Goal: Task Accomplishment & Management: Manage account settings

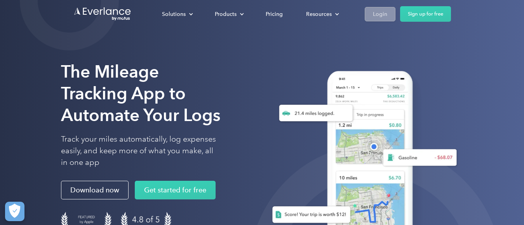
click at [376, 11] on div "Login" at bounding box center [380, 14] width 14 height 10
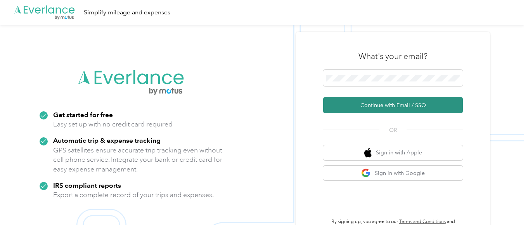
click at [395, 101] on button "Continue with Email / SSO" at bounding box center [393, 105] width 140 height 16
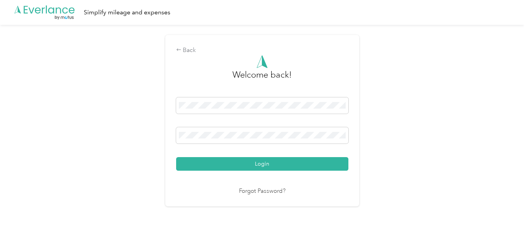
click at [176, 157] on button "Login" at bounding box center [262, 164] width 172 height 14
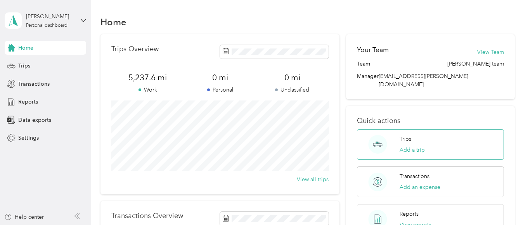
click at [408, 135] on div "Trips Add a trip" at bounding box center [412, 144] width 25 height 19
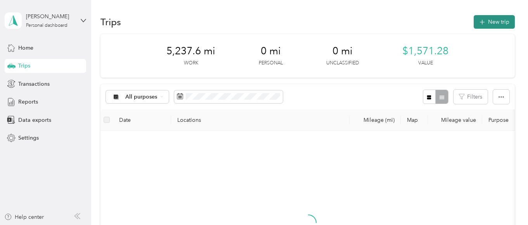
click at [491, 23] on button "New trip" at bounding box center [494, 22] width 41 height 14
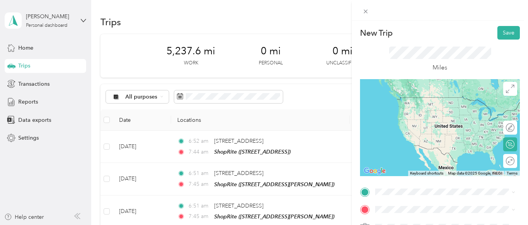
click at [450, 100] on span "1200 Chews Landing-Little Gloucester Road Clementon, New Jersey 08021, United S…" at bounding box center [429, 97] width 78 height 7
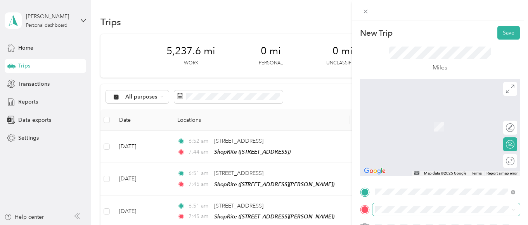
click at [375, 209] on span at bounding box center [446, 209] width 147 height 12
click at [425, 128] on span "65 Center Square Rd, 08085, Swedesboro, NJ, USA" at bounding box center [414, 129] width 49 height 7
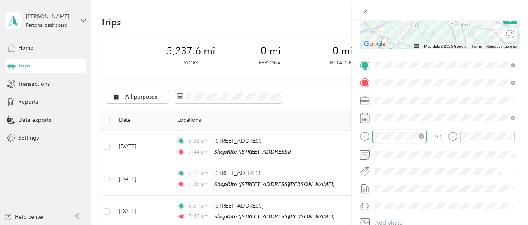
scroll to position [75, 0]
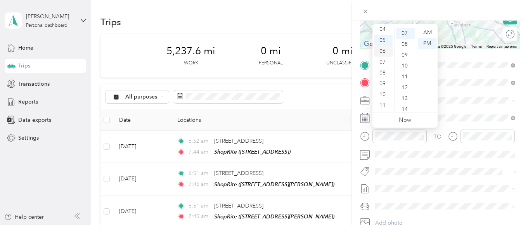
click at [388, 49] on div "06" at bounding box center [383, 51] width 19 height 11
click at [406, 69] on div "50" at bounding box center [405, 71] width 19 height 11
click at [428, 30] on div "AM" at bounding box center [427, 32] width 19 height 11
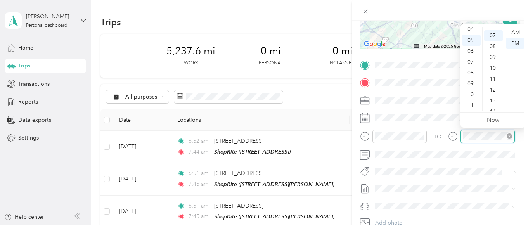
scroll to position [75, 0]
click at [470, 58] on div "07" at bounding box center [471, 62] width 19 height 11
click at [491, 32] on div "46" at bounding box center [493, 33] width 19 height 11
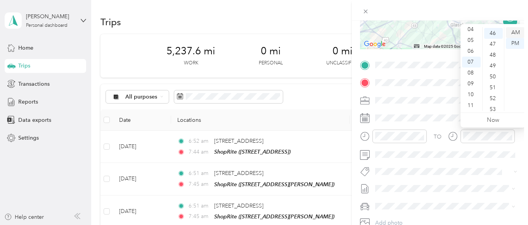
click at [518, 28] on div "AM" at bounding box center [515, 32] width 19 height 11
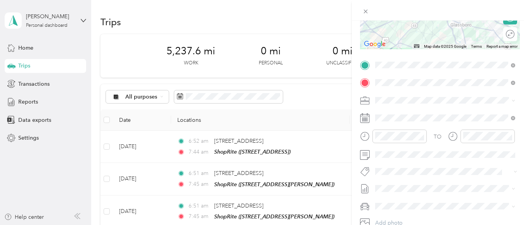
click at [522, 152] on form "New Trip Save This trip cannot be edited because it is either under review, app…" at bounding box center [440, 72] width 176 height 347
click at [510, 32] on div at bounding box center [506, 34] width 16 height 8
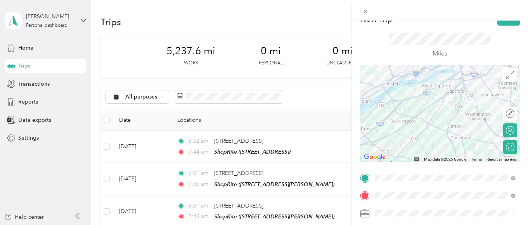
scroll to position [0, 0]
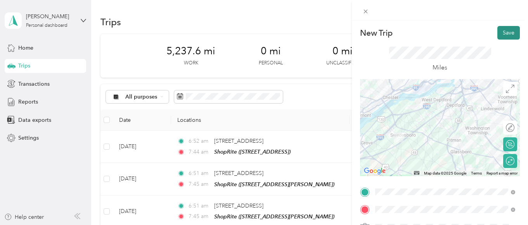
click at [507, 33] on button "Save" at bounding box center [509, 33] width 23 height 14
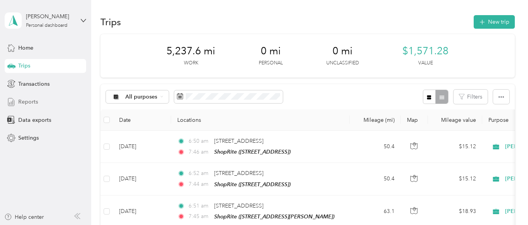
click at [34, 100] on span "Reports" at bounding box center [28, 102] width 20 height 8
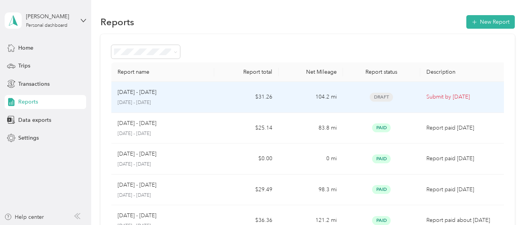
click at [288, 94] on td "104.2 mi" at bounding box center [311, 97] width 64 height 31
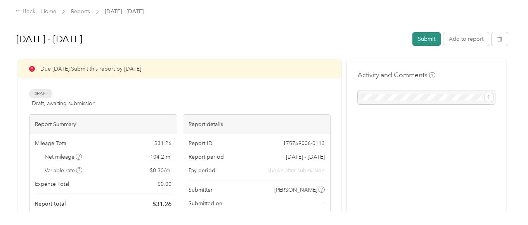
click at [426, 38] on button "Submit" at bounding box center [427, 39] width 28 height 14
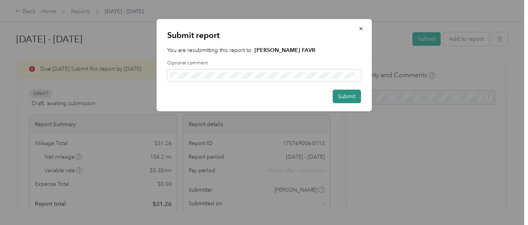
click at [355, 98] on button "Submit" at bounding box center [347, 97] width 28 height 14
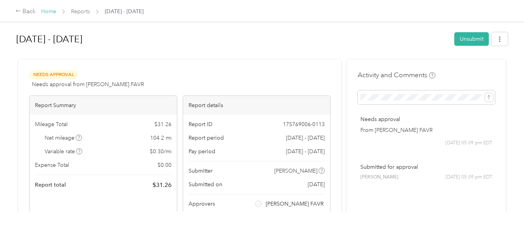
click at [49, 11] on link "Home" at bounding box center [48, 11] width 15 height 7
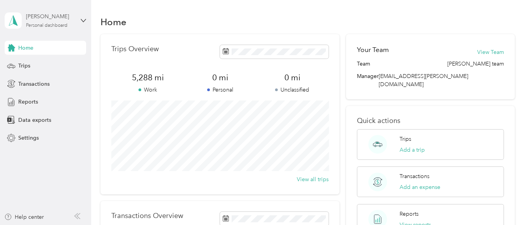
click at [66, 21] on div "William Kurdyla" at bounding box center [50, 16] width 49 height 8
click at [46, 62] on div "Log out" at bounding box center [108, 64] width 196 height 14
